Goal: Obtain resource: Obtain resource

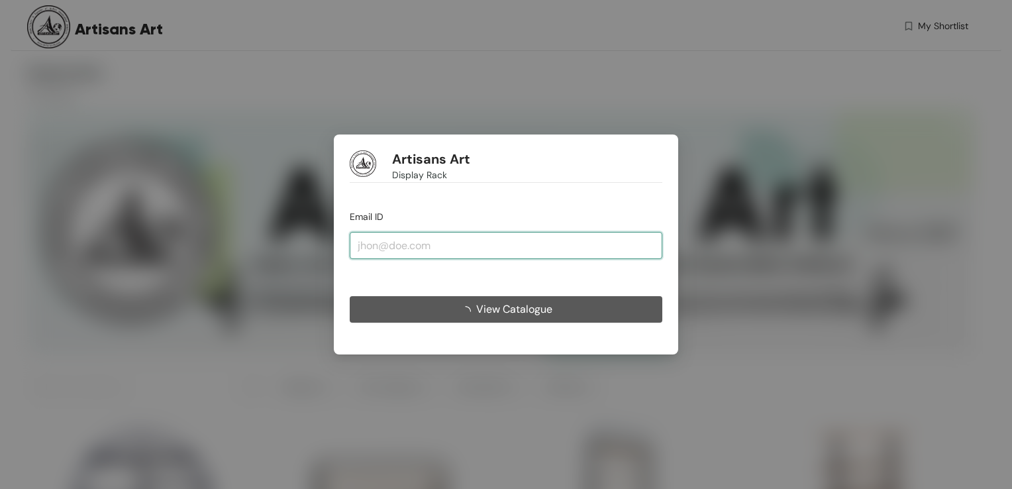
click at [530, 252] on input "email" at bounding box center [506, 245] width 313 height 26
type input "[EMAIL_ADDRESS][DOMAIN_NAME]"
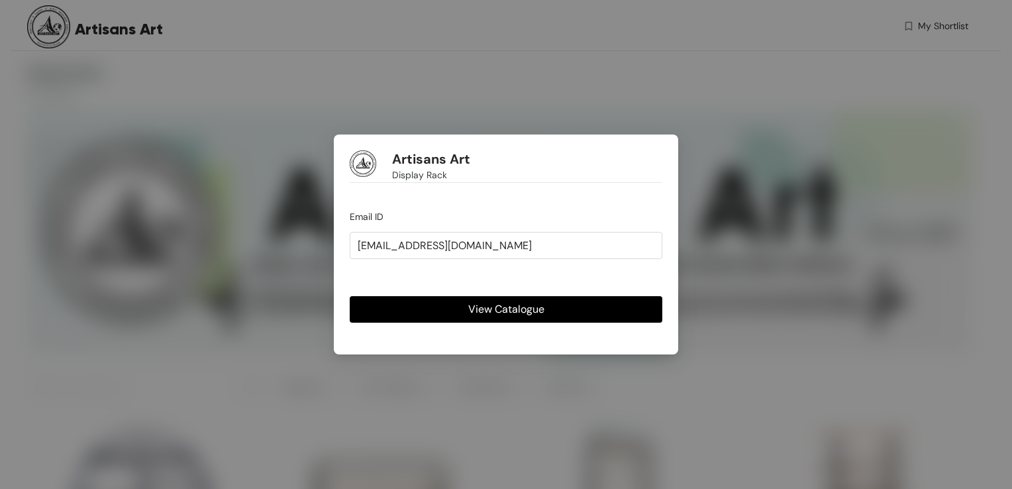
click at [508, 311] on span "View Catalogue" at bounding box center [506, 309] width 76 height 17
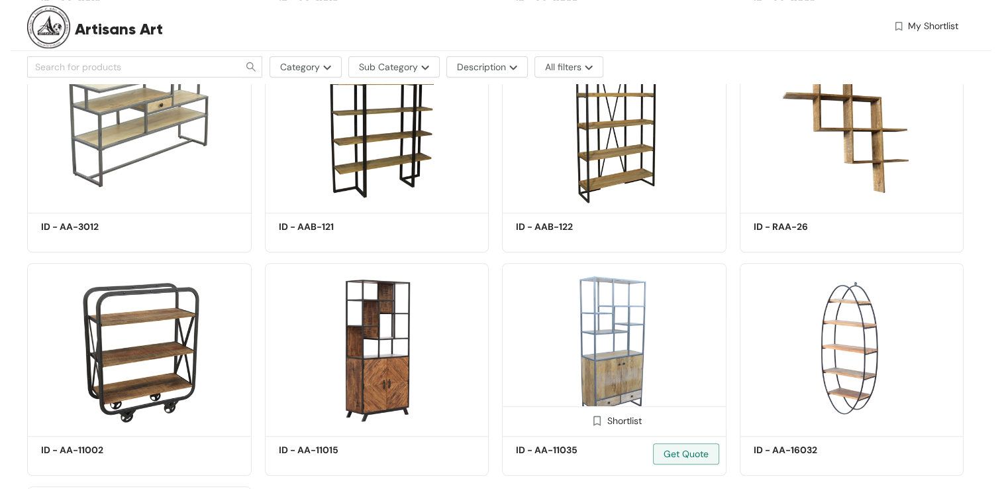
scroll to position [1284, 0]
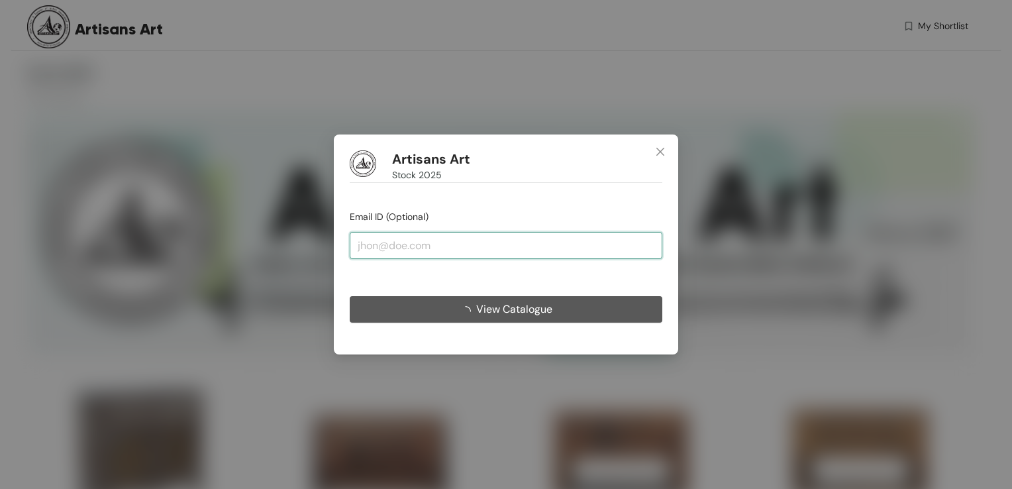
click at [493, 242] on input "email" at bounding box center [506, 245] width 313 height 26
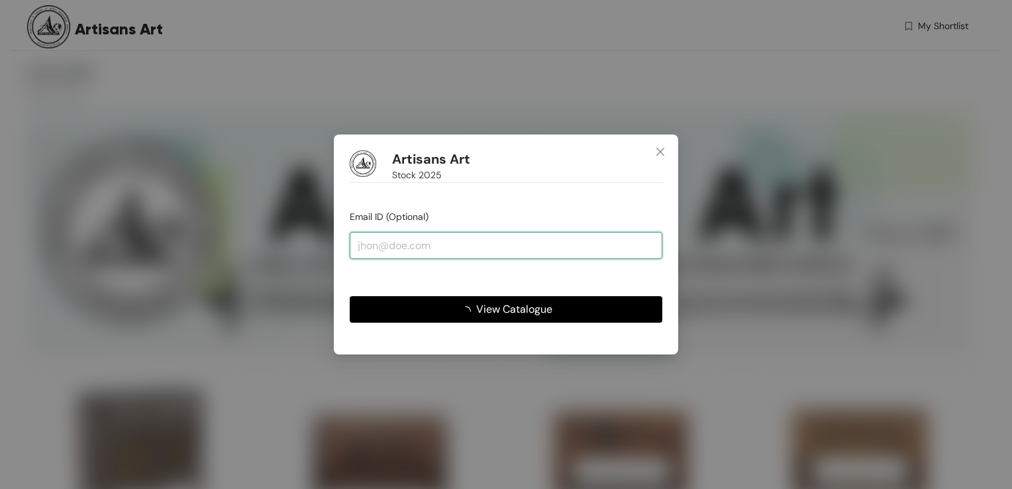
type input "[EMAIL_ADDRESS][DOMAIN_NAME]"
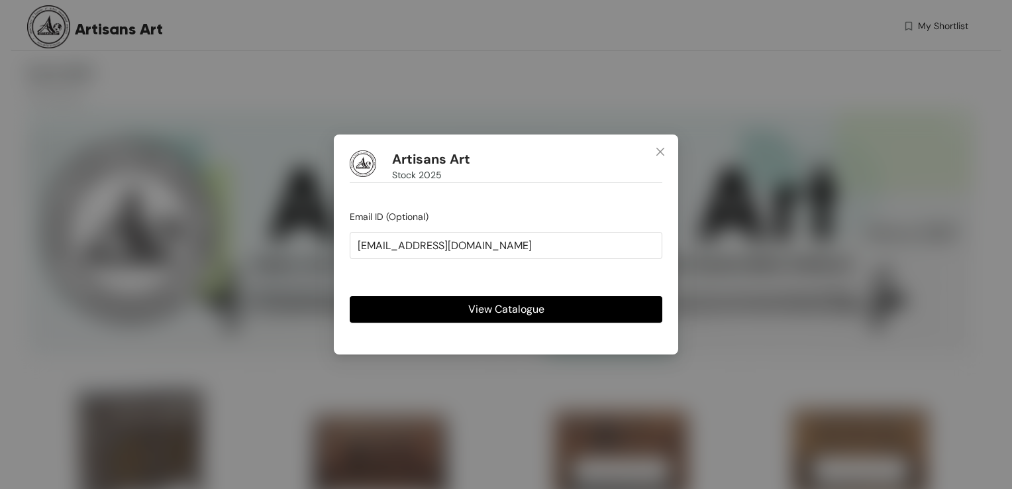
click at [491, 307] on span "View Catalogue" at bounding box center [506, 309] width 76 height 17
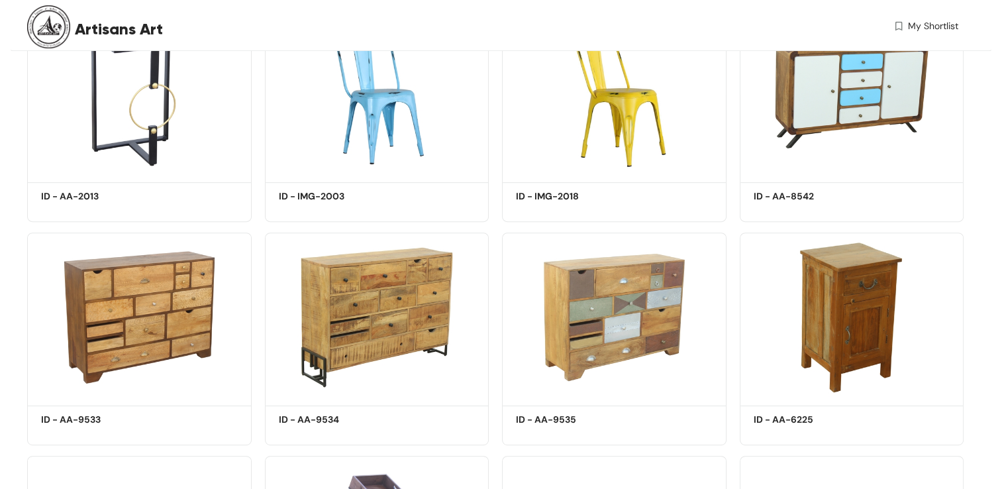
scroll to position [795, 0]
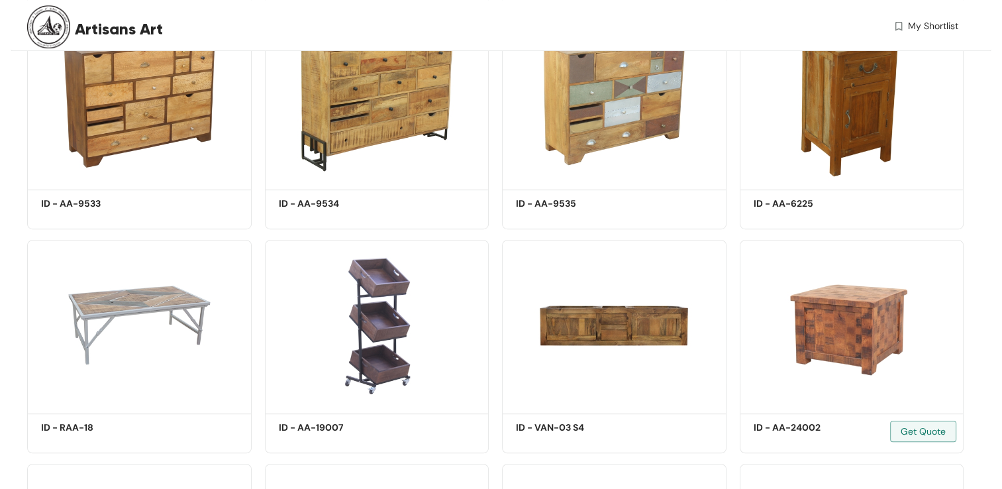
click at [734, 233] on div "Shortlist ID - AA-24002 Get Quote" at bounding box center [852, 340] width 238 height 223
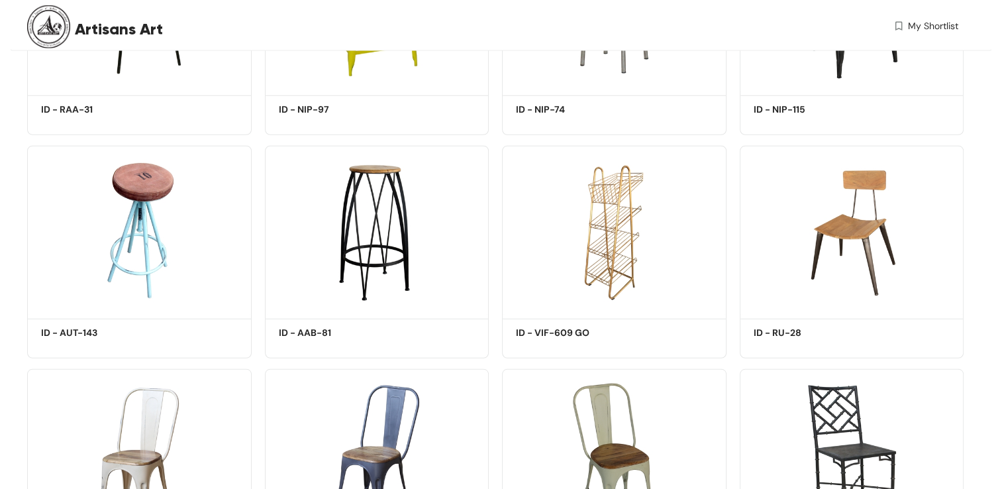
scroll to position [8774, 0]
